Goal: Use online tool/utility: Utilize a website feature to perform a specific function

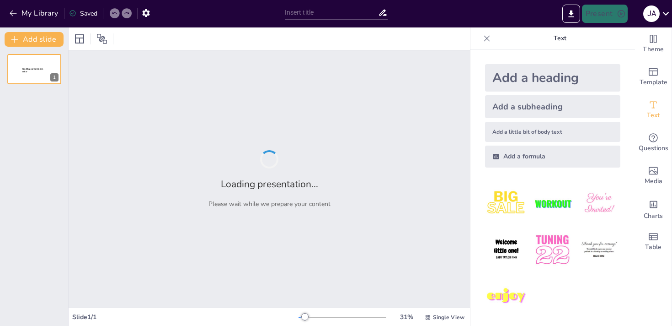
type input "Imported PROCESO LOGISTICA.PPTX"
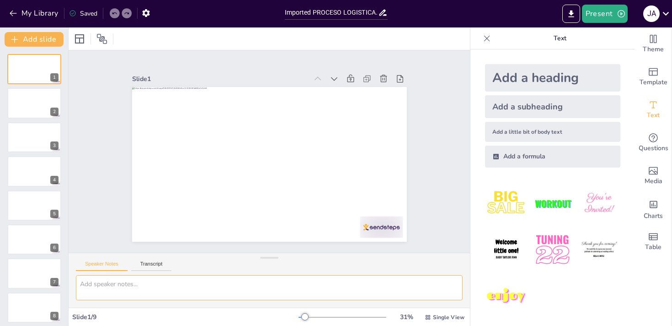
click at [186, 288] on textarea at bounding box center [269, 287] width 387 height 25
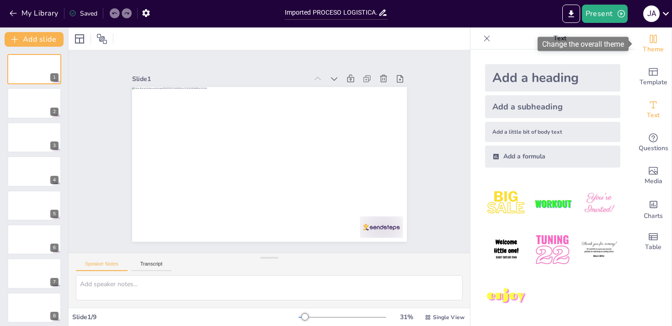
click at [654, 40] on icon "Change the overall theme" at bounding box center [653, 39] width 7 height 8
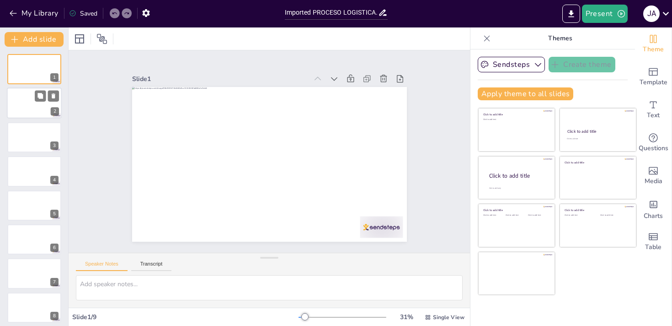
click at [36, 114] on div at bounding box center [34, 103] width 55 height 31
click at [29, 78] on div at bounding box center [34, 69] width 55 height 31
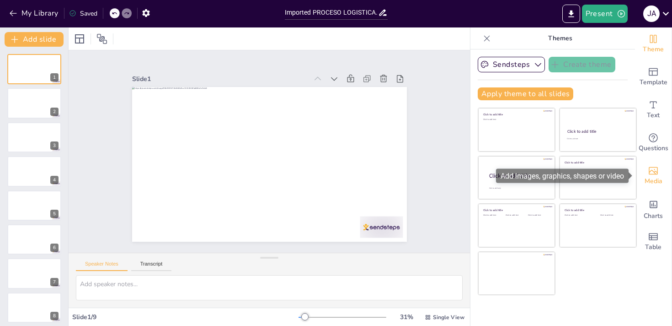
click at [653, 171] on icon "Add images, graphics, shapes or video" at bounding box center [653, 171] width 9 height 8
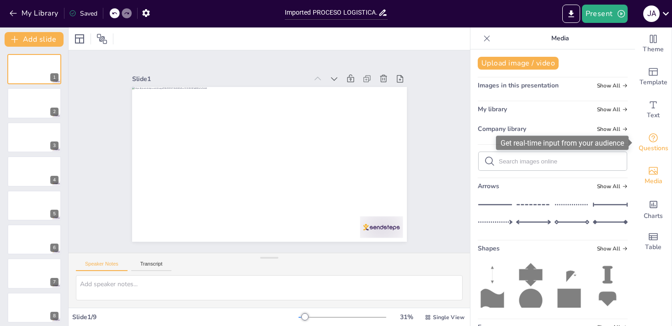
click at [651, 142] on icon "Get real-time input from your audience" at bounding box center [653, 137] width 11 height 11
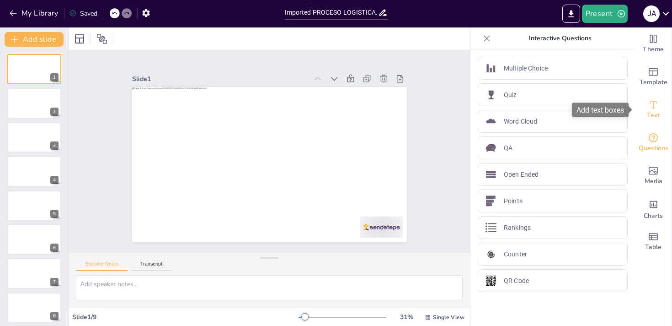
click at [654, 115] on span "Text" at bounding box center [653, 115] width 13 height 10
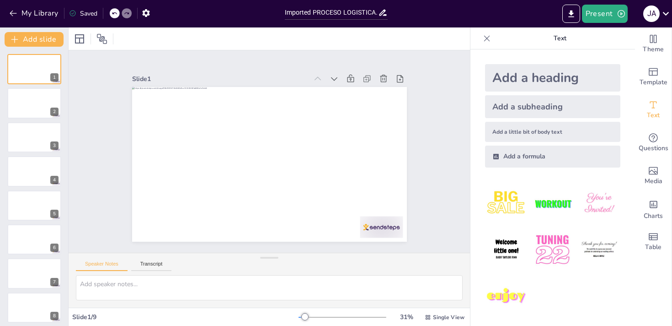
click at [503, 248] on img at bounding box center [506, 249] width 43 height 43
click at [257, 145] on span "Welcome little one!" at bounding box center [257, 131] width 23 height 28
click at [288, 143] on icon at bounding box center [294, 149] width 13 height 13
click at [81, 39] on icon at bounding box center [79, 38] width 11 height 11
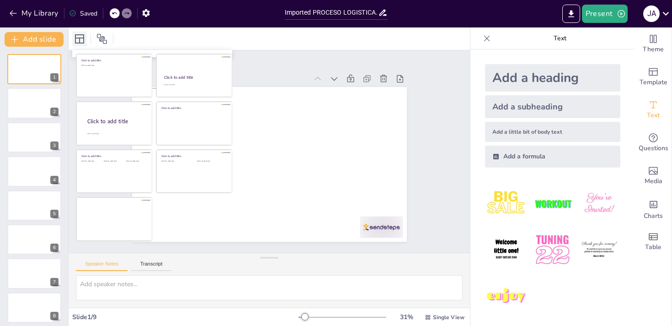
click at [81, 39] on icon at bounding box center [79, 38] width 11 height 11
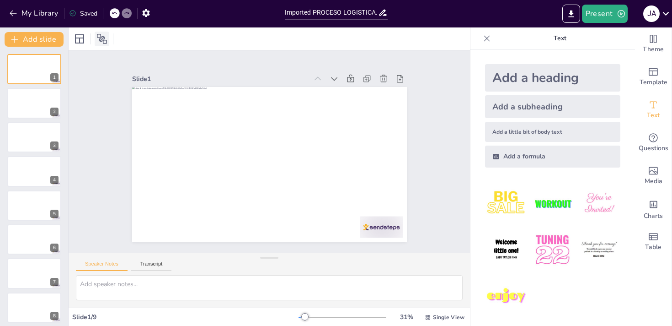
click at [105, 38] on icon at bounding box center [101, 38] width 11 height 11
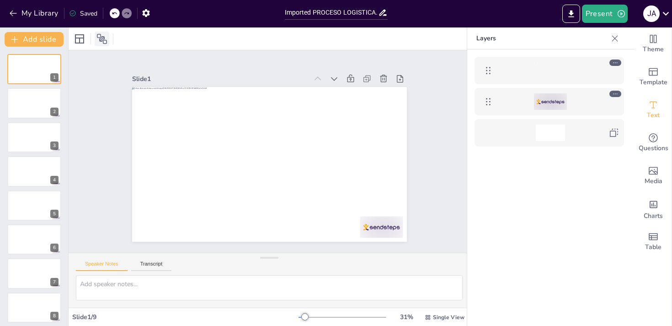
click at [105, 38] on icon at bounding box center [101, 38] width 11 height 11
click at [79, 41] on icon at bounding box center [79, 38] width 9 height 9
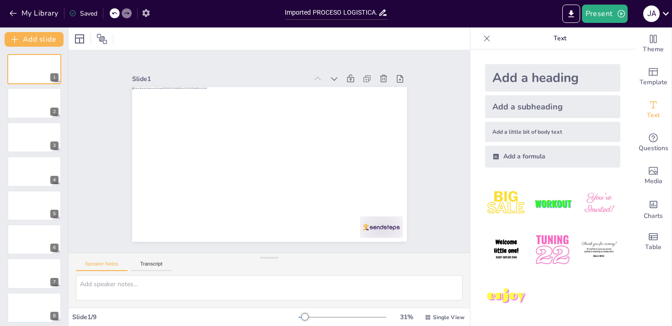
click at [145, 13] on icon "button" at bounding box center [145, 13] width 7 height 8
